Goal: Information Seeking & Learning: Learn about a topic

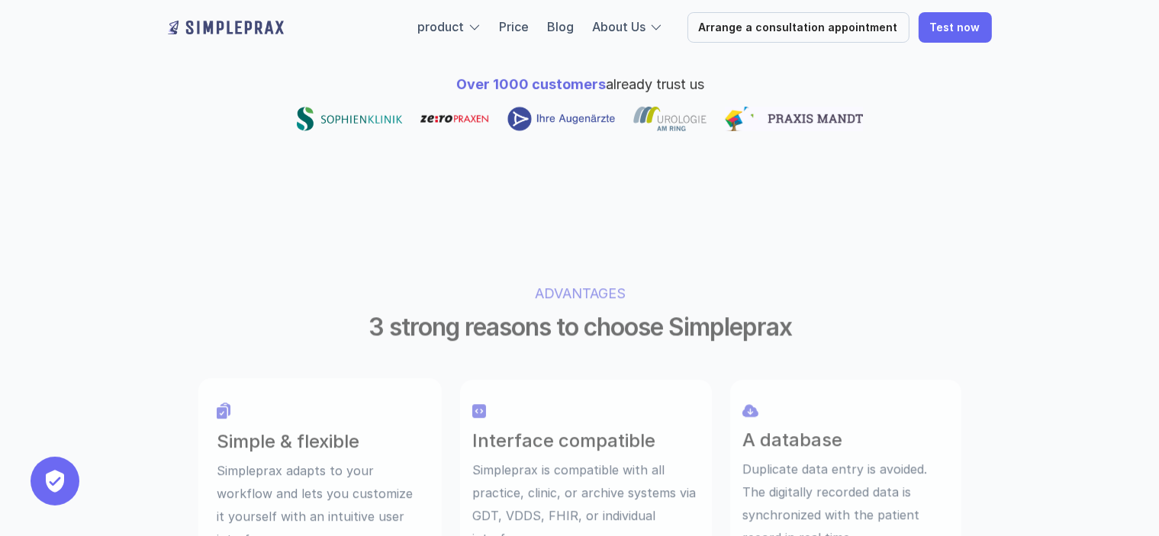
scroll to position [839, 0]
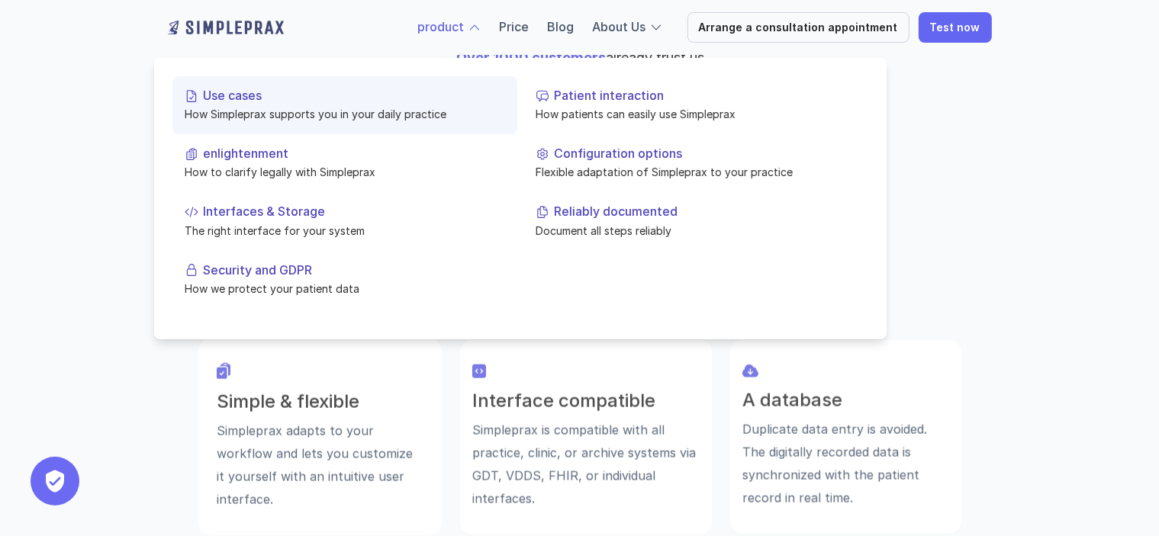
click at [241, 94] on font "Use cases" at bounding box center [232, 95] width 59 height 15
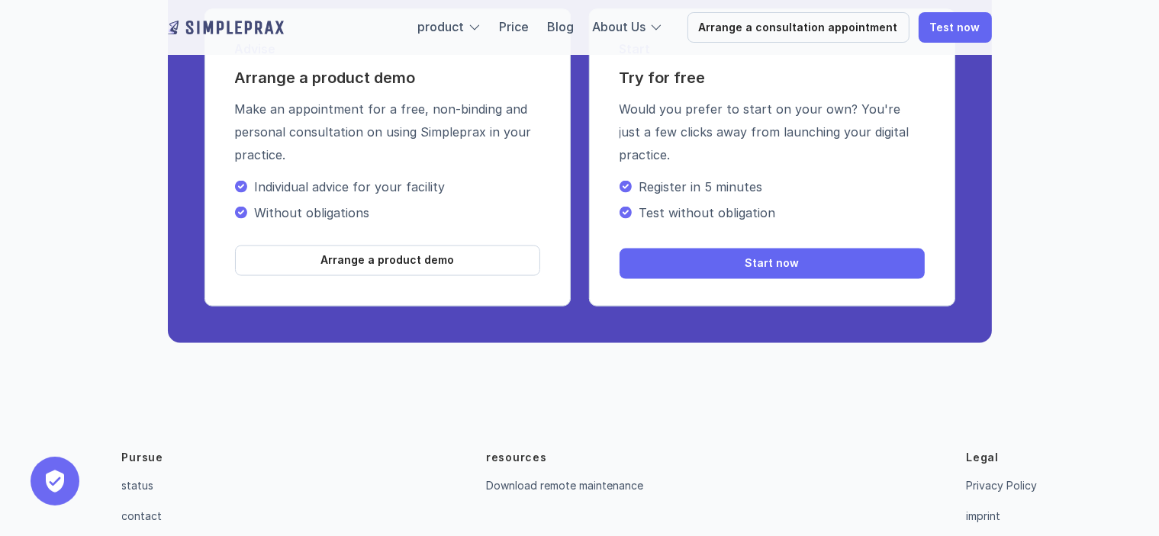
scroll to position [2529, 0]
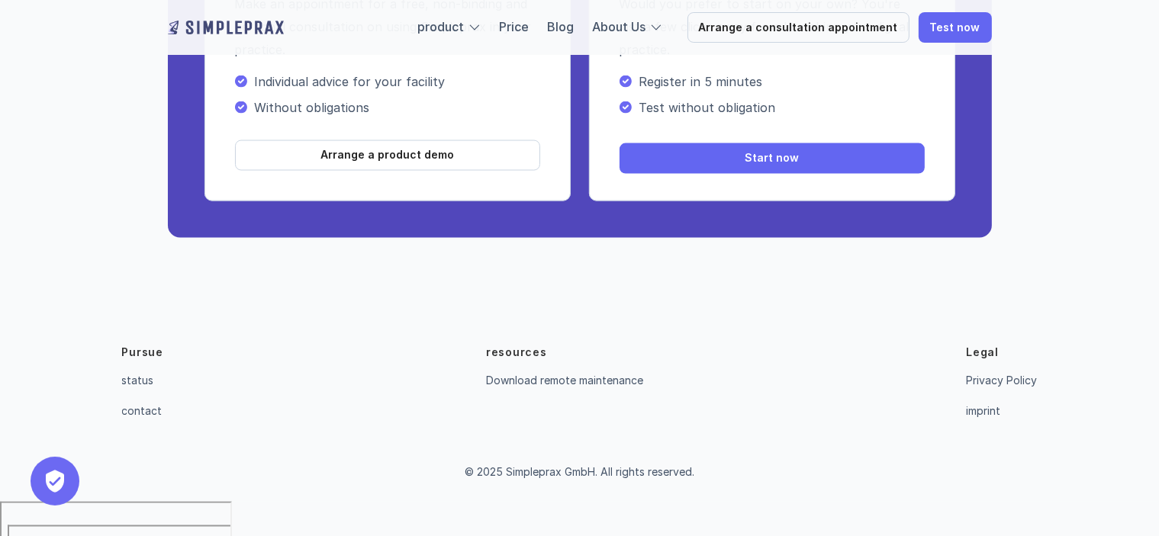
click at [185, 27] on img at bounding box center [226, 27] width 116 height 24
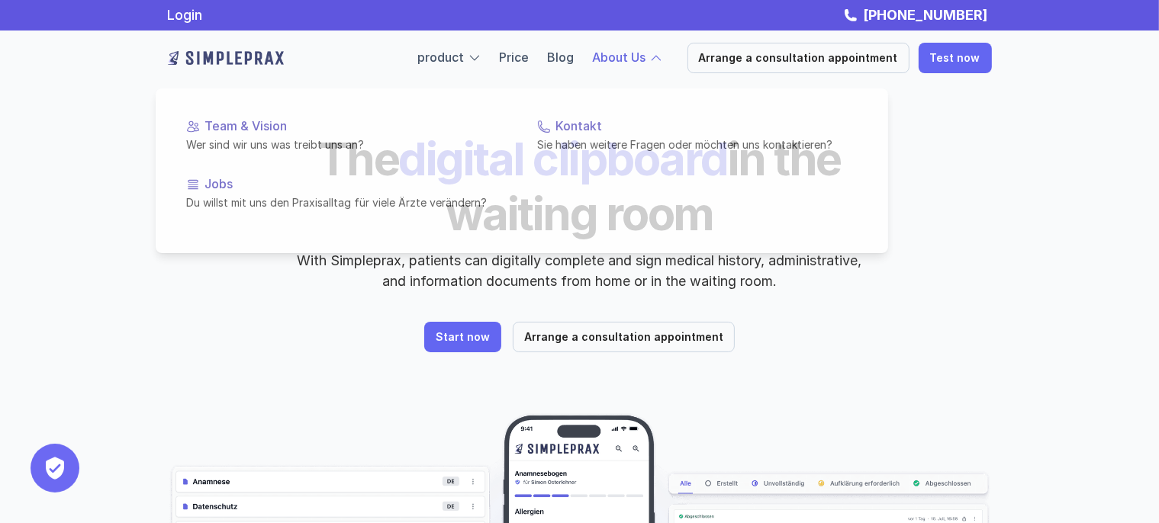
click at [636, 60] on font "About Us" at bounding box center [619, 57] width 53 height 15
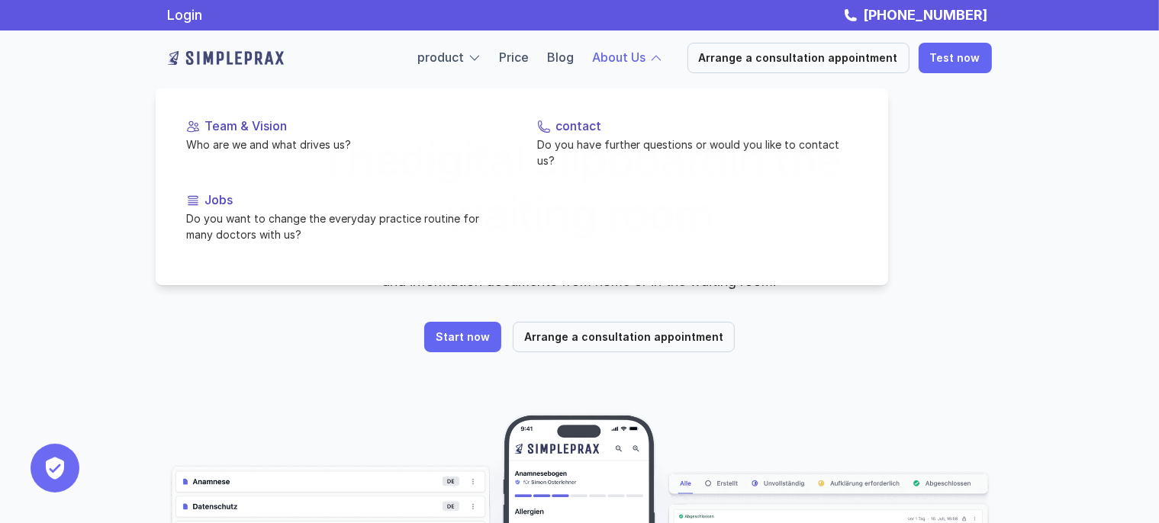
click at [640, 57] on font "About Us" at bounding box center [619, 57] width 53 height 15
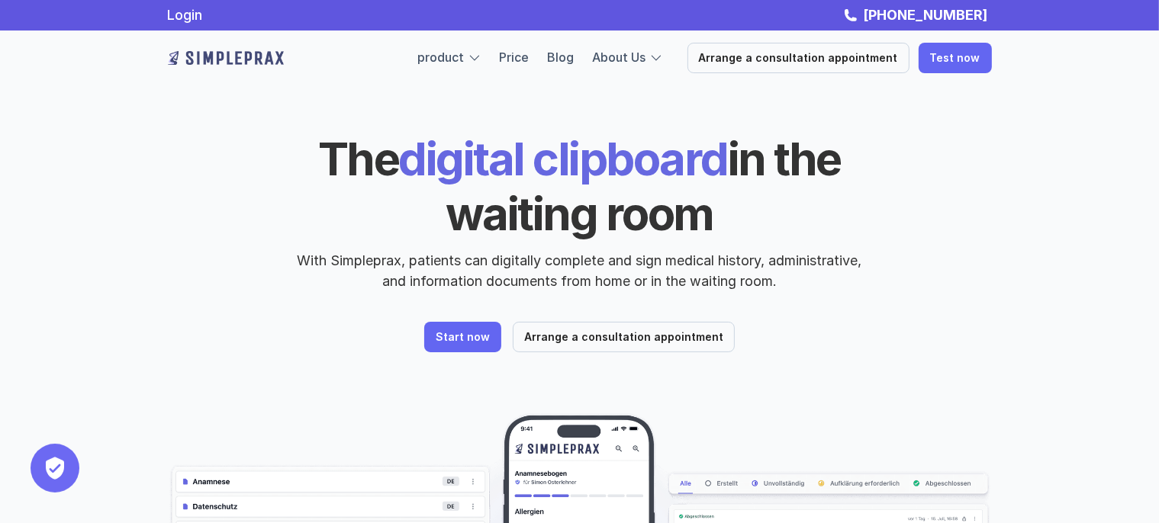
click at [679, 122] on header "The digital clipboard in the waiting room With Simpleprax, patients can digital…" at bounding box center [580, 409] width 916 height 818
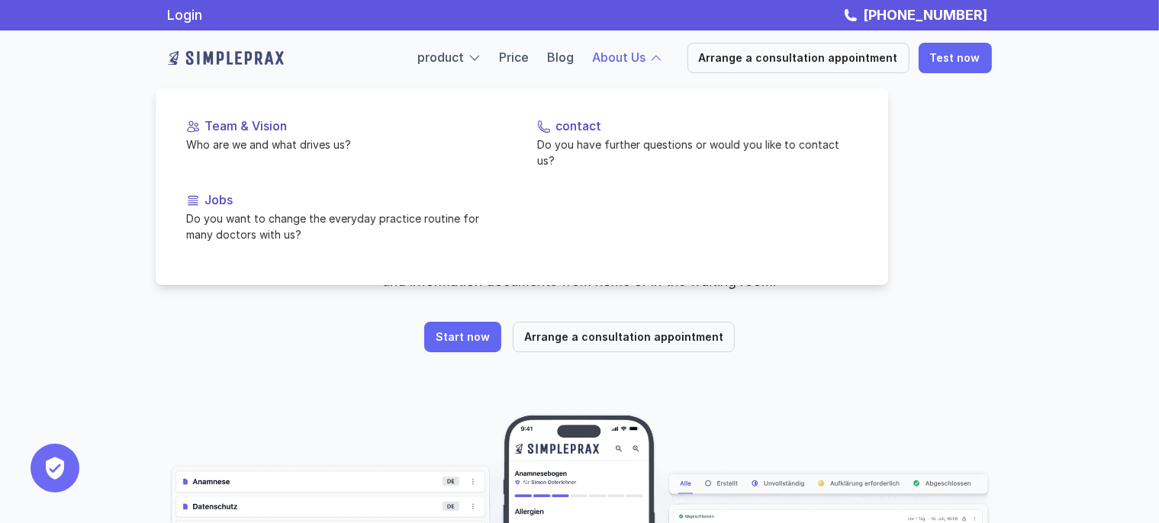
click at [616, 57] on font "About Us" at bounding box center [619, 57] width 53 height 15
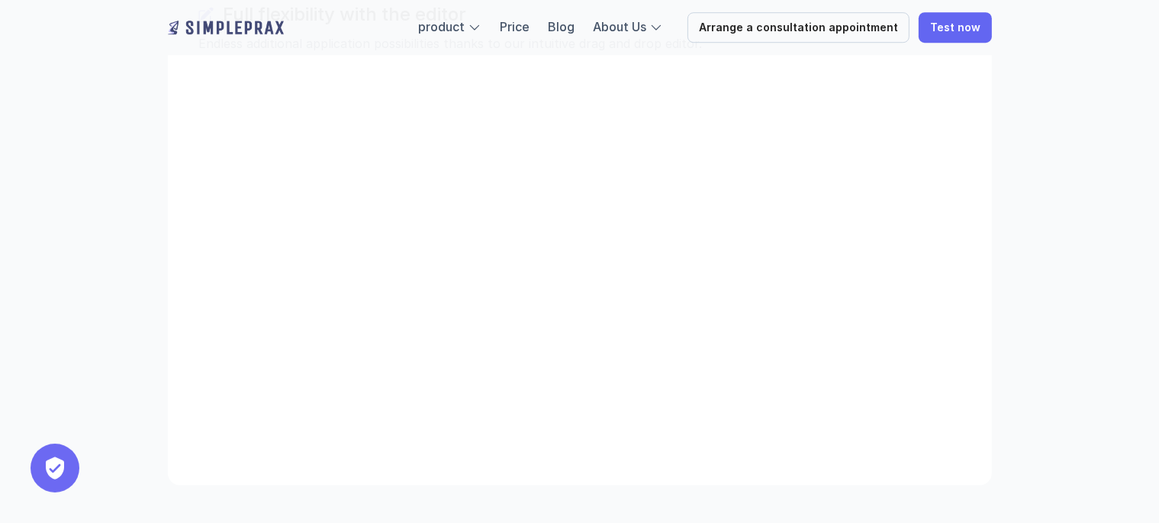
scroll to position [5600, 0]
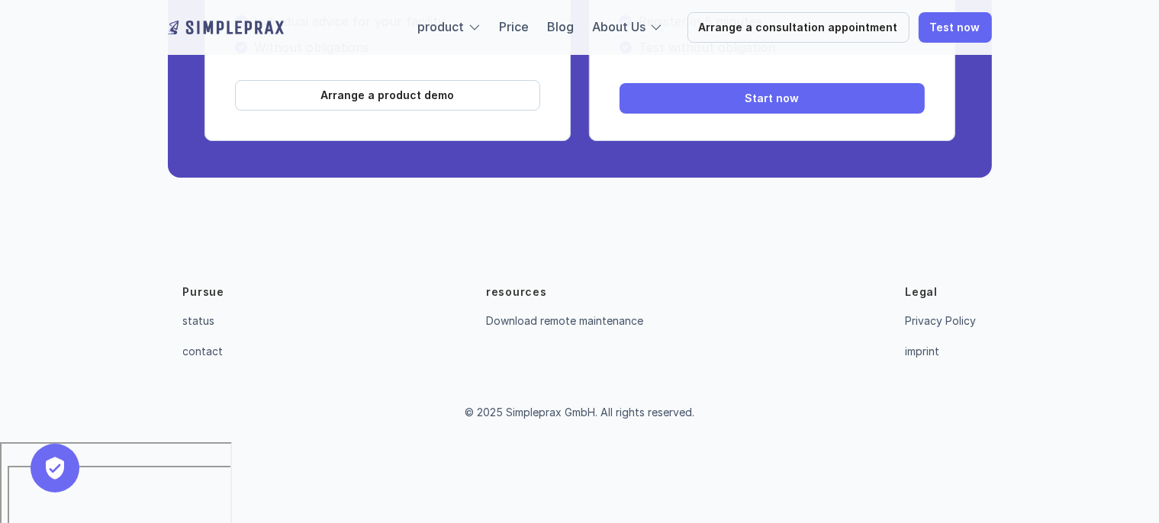
drag, startPoint x: 233, startPoint y: 291, endPoint x: 158, endPoint y: 566, distance: 285.6
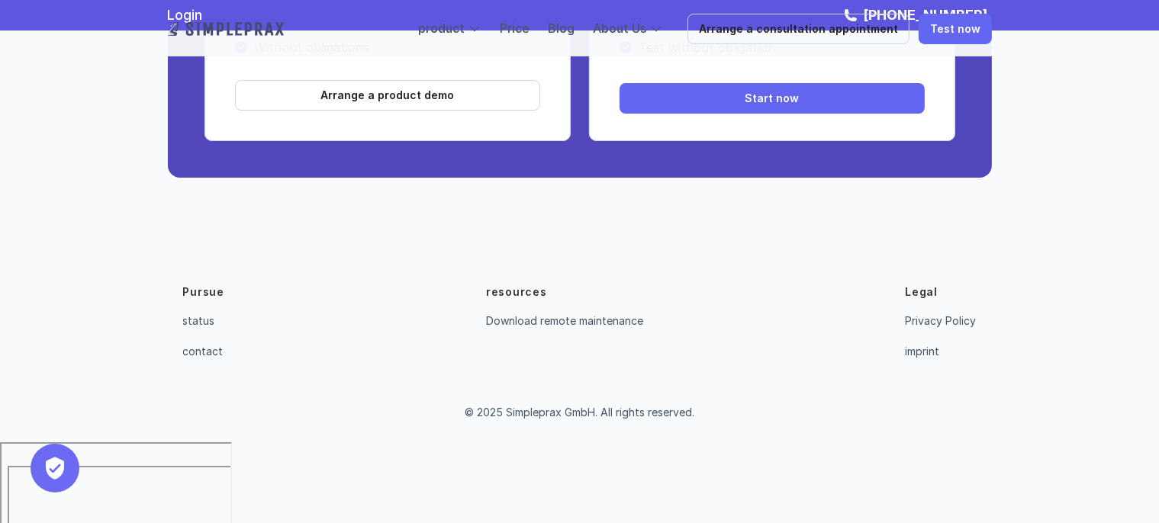
scroll to position [5066, 0]
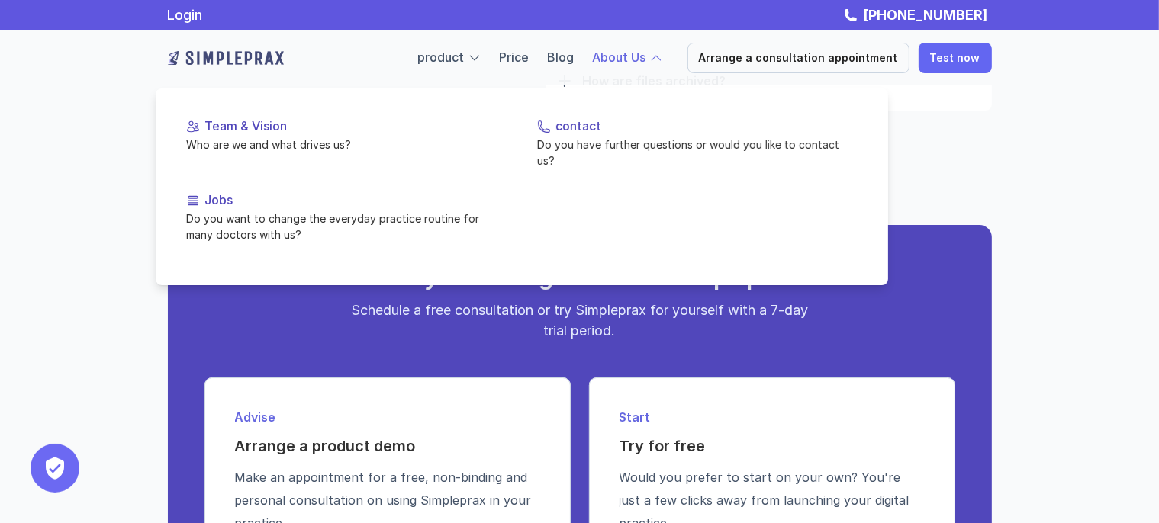
click at [620, 59] on font "About Us" at bounding box center [619, 57] width 53 height 15
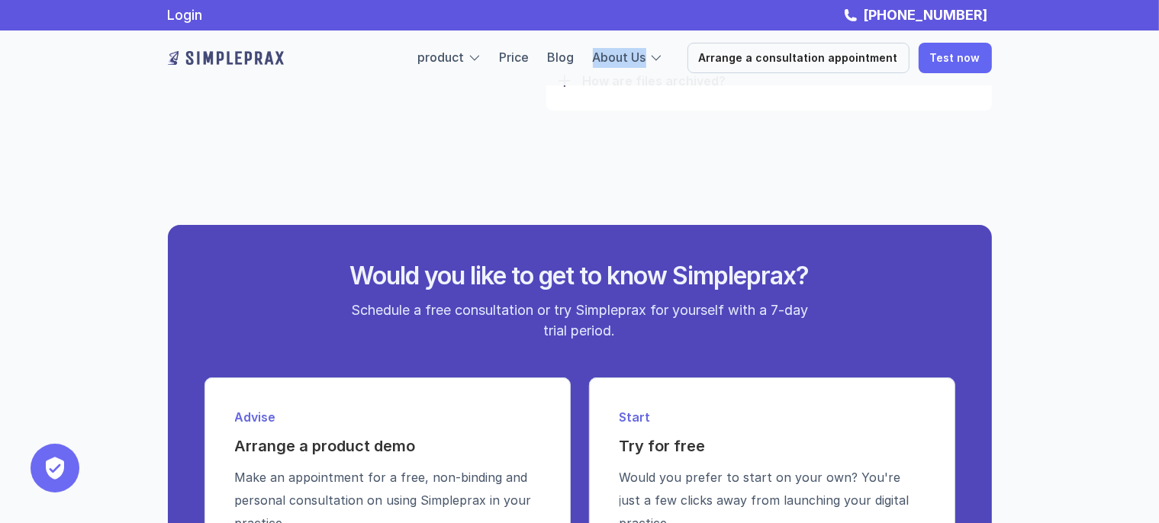
click at [236, 57] on img at bounding box center [226, 58] width 116 height 24
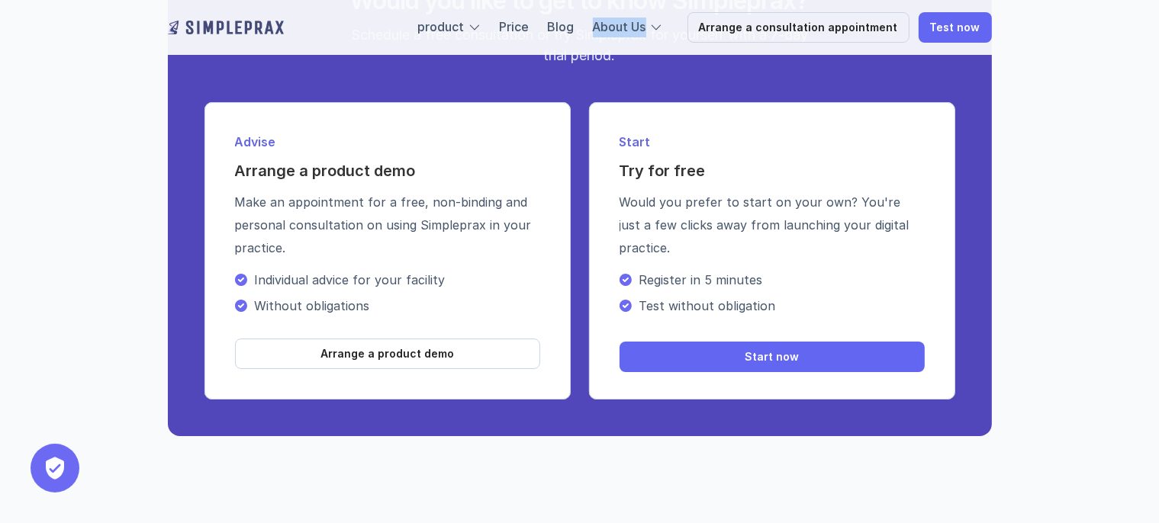
scroll to position [5600, 0]
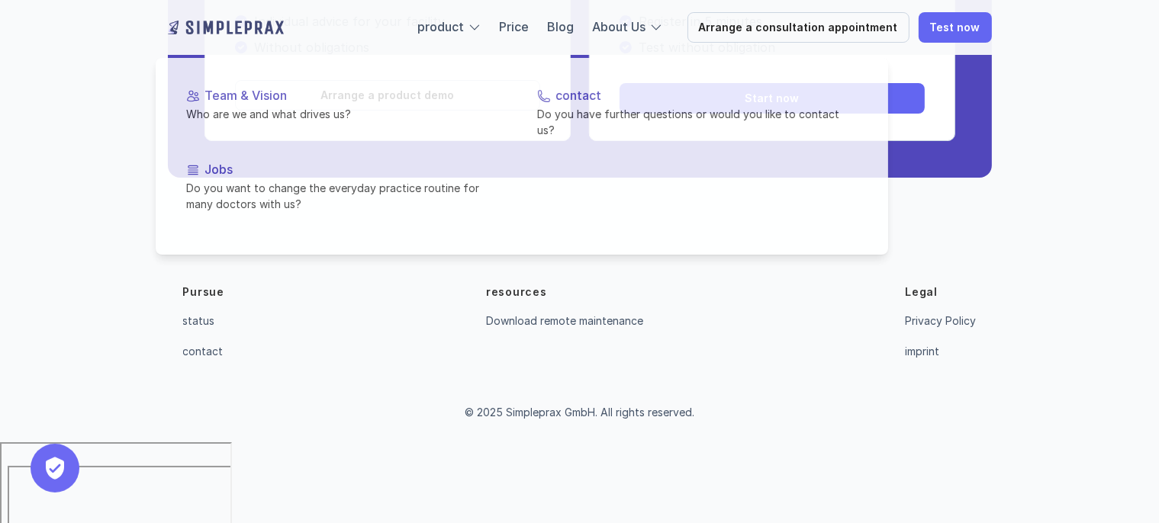
click at [519, 29] on p "Individual advice for your facility" at bounding box center [397, 21] width 285 height 15
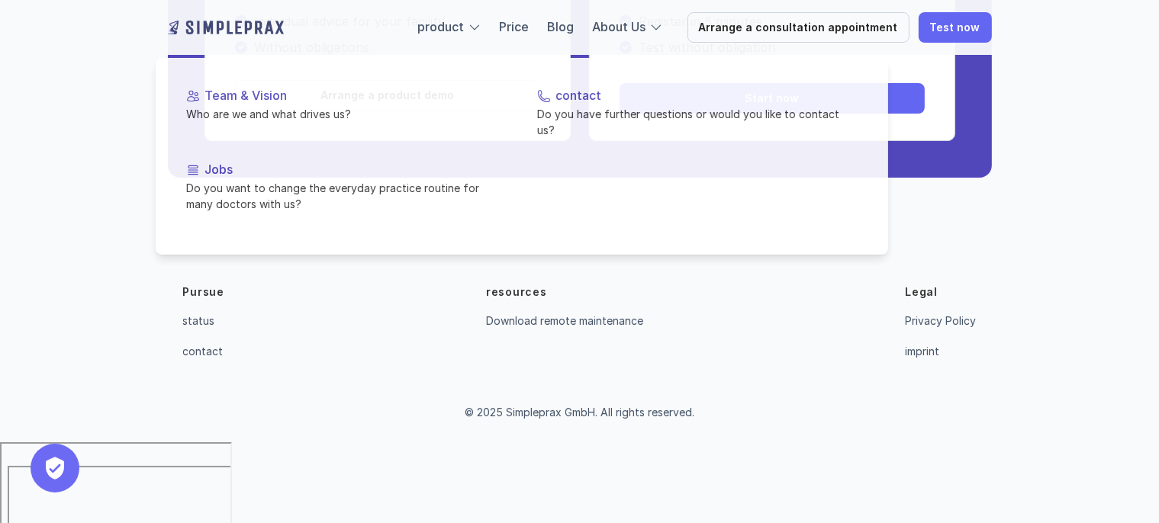
click at [348, 59] on div "Without obligations" at bounding box center [387, 47] width 305 height 23
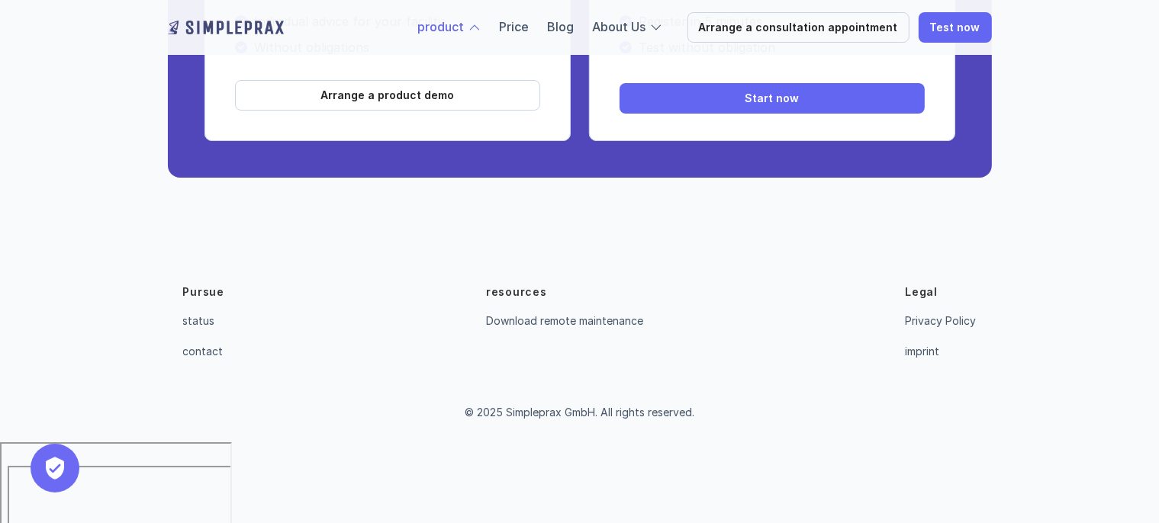
click at [154, 58] on div at bounding box center [154, 58] width 0 height 0
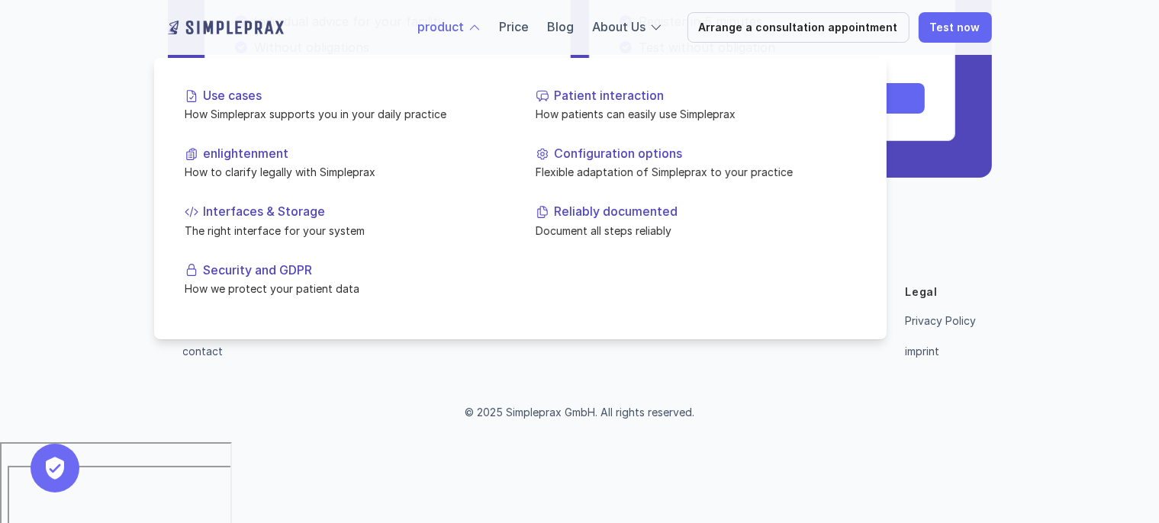
click at [465, 29] on font "product" at bounding box center [441, 26] width 47 height 15
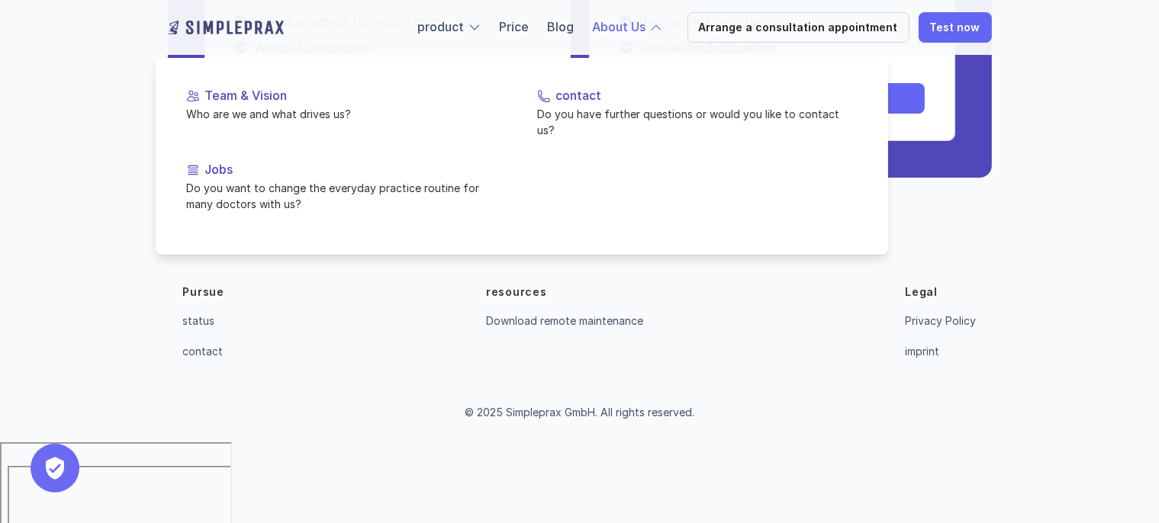
click at [646, 27] on font "About Us" at bounding box center [619, 26] width 53 height 15
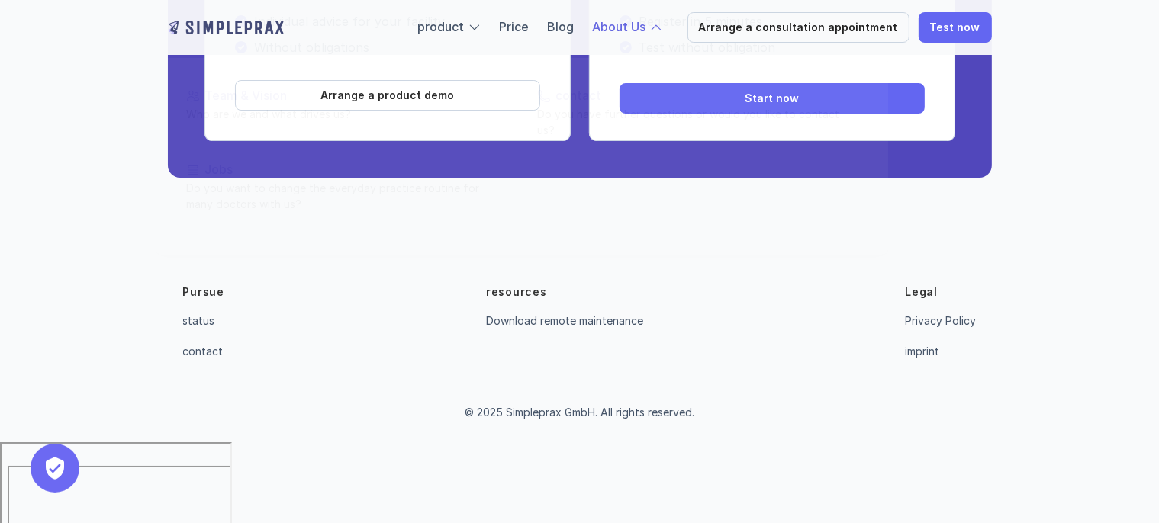
click at [663, 34] on div "About Us" at bounding box center [628, 28] width 70 height 20
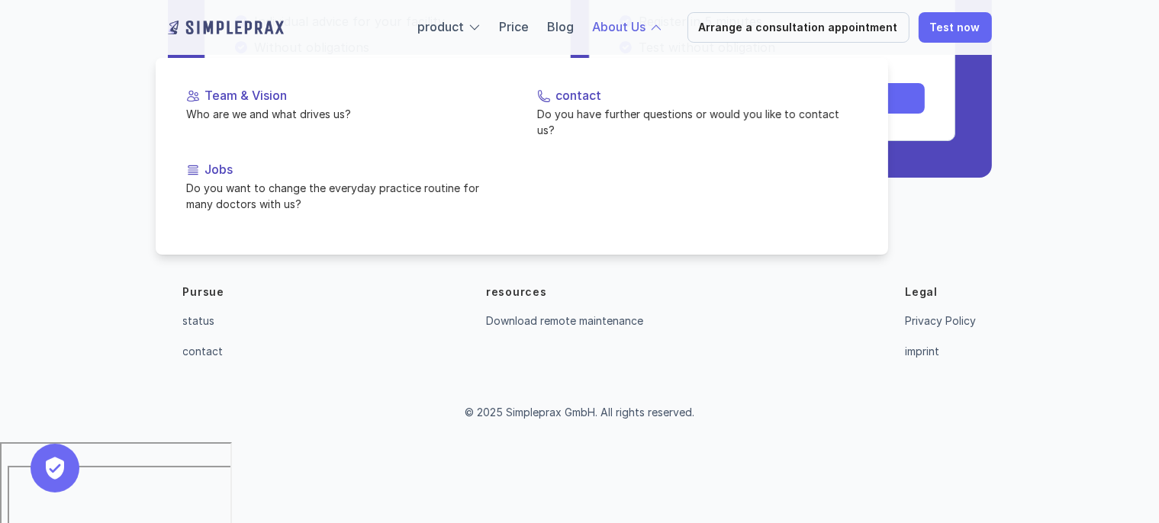
click at [663, 33] on div at bounding box center [656, 28] width 14 height 14
click at [646, 33] on font "About Us" at bounding box center [619, 26] width 53 height 15
drag, startPoint x: 645, startPoint y: 29, endPoint x: 636, endPoint y: 27, distance: 9.4
click at [644, 27] on font "About Us" at bounding box center [619, 26] width 53 height 15
click at [622, 29] on font "About Us" at bounding box center [619, 26] width 53 height 15
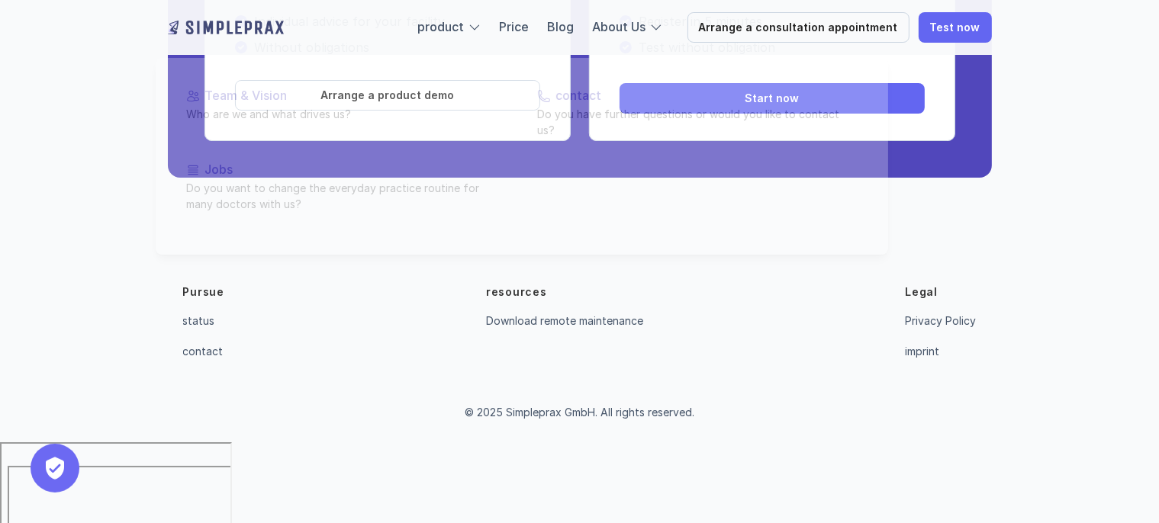
click at [530, 55] on p "Without obligations" at bounding box center [397, 47] width 285 height 15
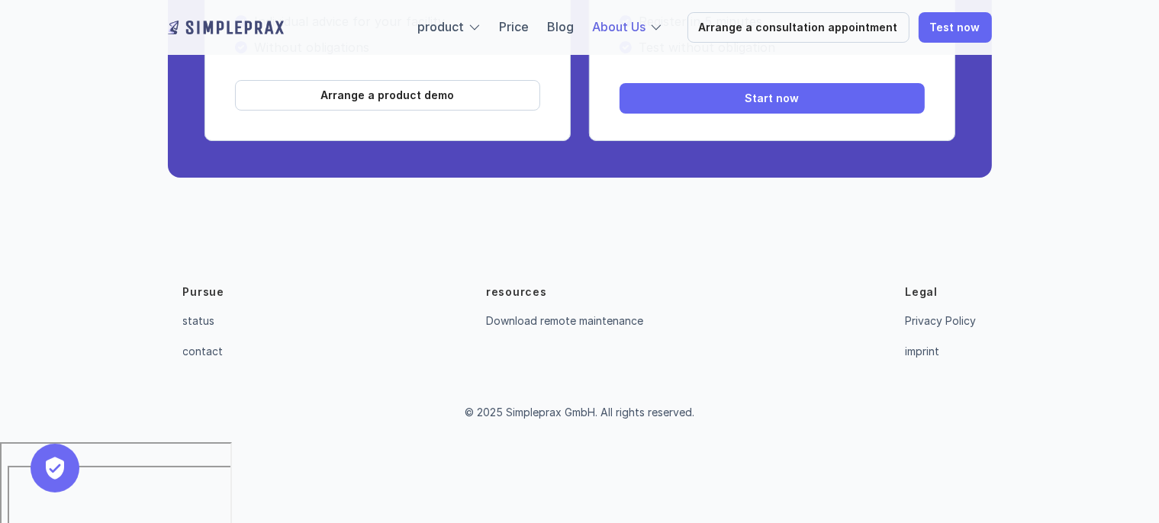
click at [626, 33] on font "About Us" at bounding box center [619, 26] width 53 height 15
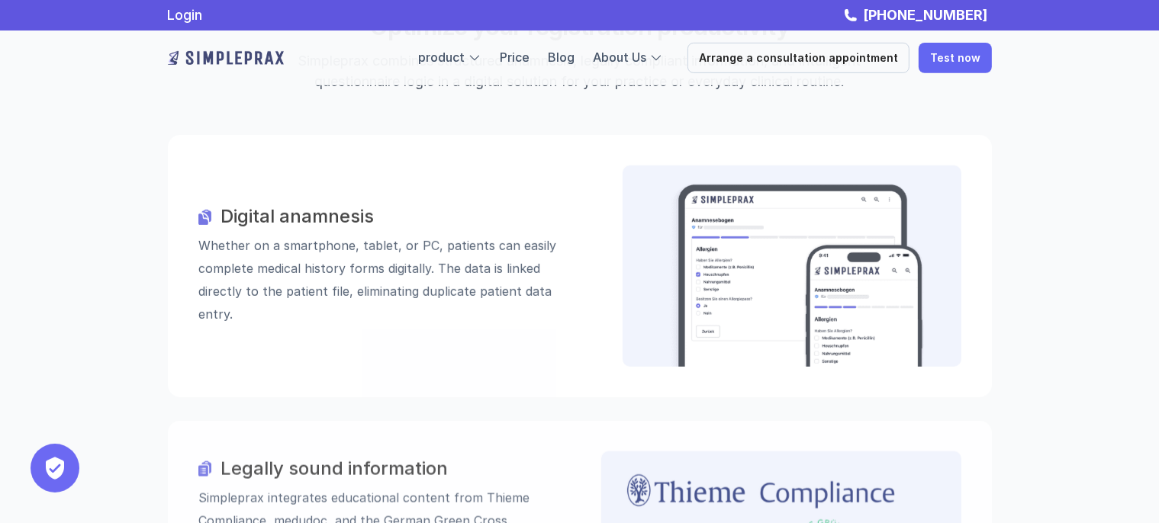
scroll to position [0, 0]
